Goal: Information Seeking & Learning: Learn about a topic

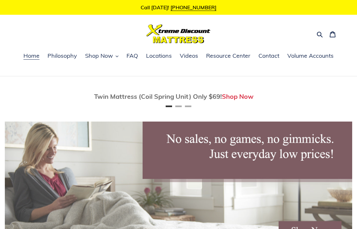
click at [105, 59] on span "Shop Now" at bounding box center [99, 56] width 28 height 8
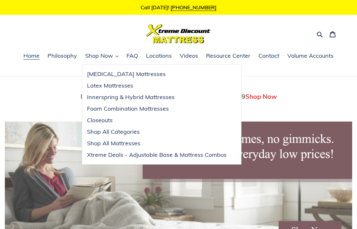
scroll to position [0, 347]
click at [132, 144] on span "Shop All Mattresses" at bounding box center [113, 144] width 53 height 8
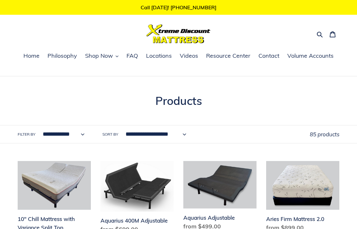
click at [321, 33] on icon "button" at bounding box center [320, 35] width 6 height 6
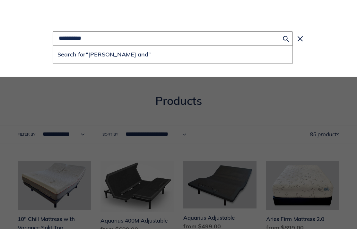
type input "**********"
click at [173, 55] on button "Search for “sterns and”" at bounding box center [172, 55] width 239 height 18
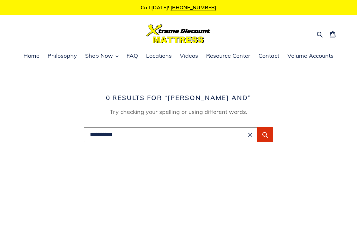
click at [116, 59] on button "Shop Now" at bounding box center [102, 56] width 40 height 10
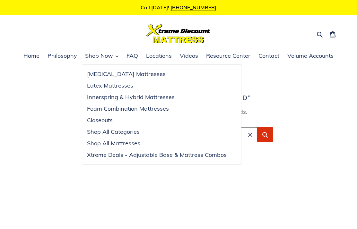
click at [168, 159] on span "Xtreme Deals - Adjustable Base & Mattress Combos" at bounding box center [157, 155] width 140 height 8
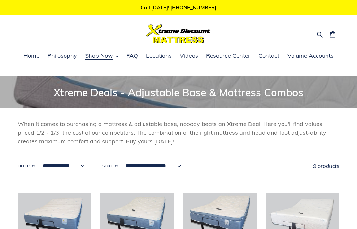
click at [227, 54] on span "Resource Center" at bounding box center [228, 56] width 44 height 8
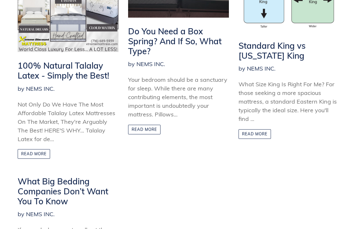
scroll to position [158, 0]
click at [316, 95] on div "What Size King Is Right For Me? For those seeking a more spacious mattress, a s…" at bounding box center [288, 101] width 101 height 43
click at [266, 136] on link "Read more" at bounding box center [254, 134] width 32 height 10
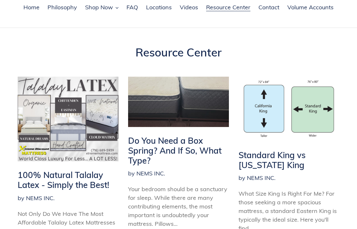
scroll to position [0, 0]
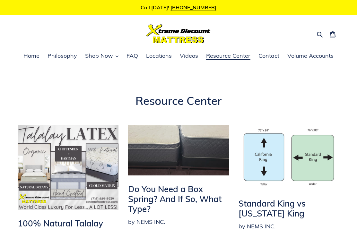
click at [134, 58] on span "FAQ" at bounding box center [132, 56] width 12 height 8
click at [99, 59] on span "Shop Now" at bounding box center [99, 56] width 28 height 8
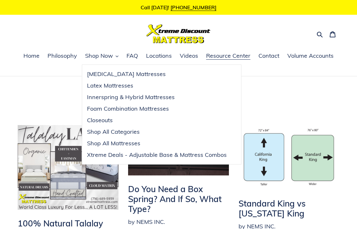
click at [134, 145] on span "Shop All Mattresses" at bounding box center [113, 144] width 53 height 8
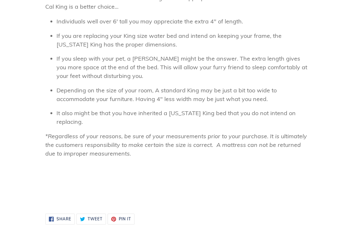
scroll to position [316, 0]
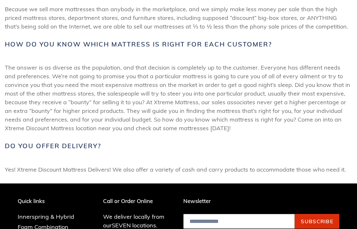
scroll to position [204, 0]
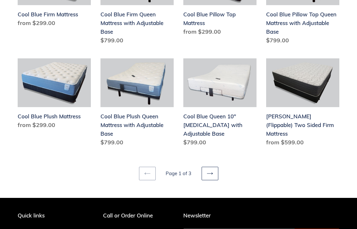
scroll to position [791, 0]
click at [212, 175] on icon at bounding box center [210, 173] width 6 height 6
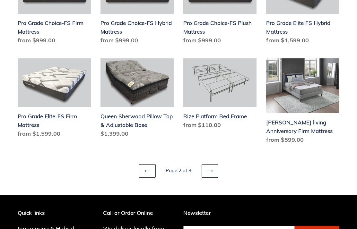
scroll to position [787, 0]
click at [214, 164] on link "Next page" at bounding box center [210, 170] width 17 height 13
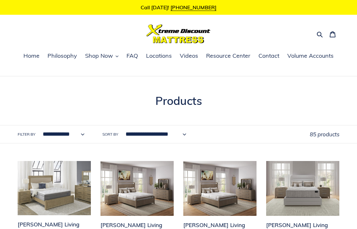
click at [196, 58] on span "Videos" at bounding box center [189, 56] width 18 height 8
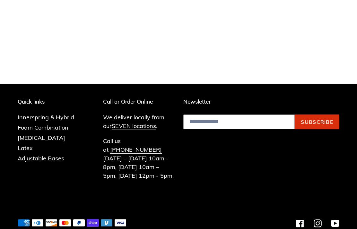
scroll to position [409, 0]
